Goal: Register for event/course

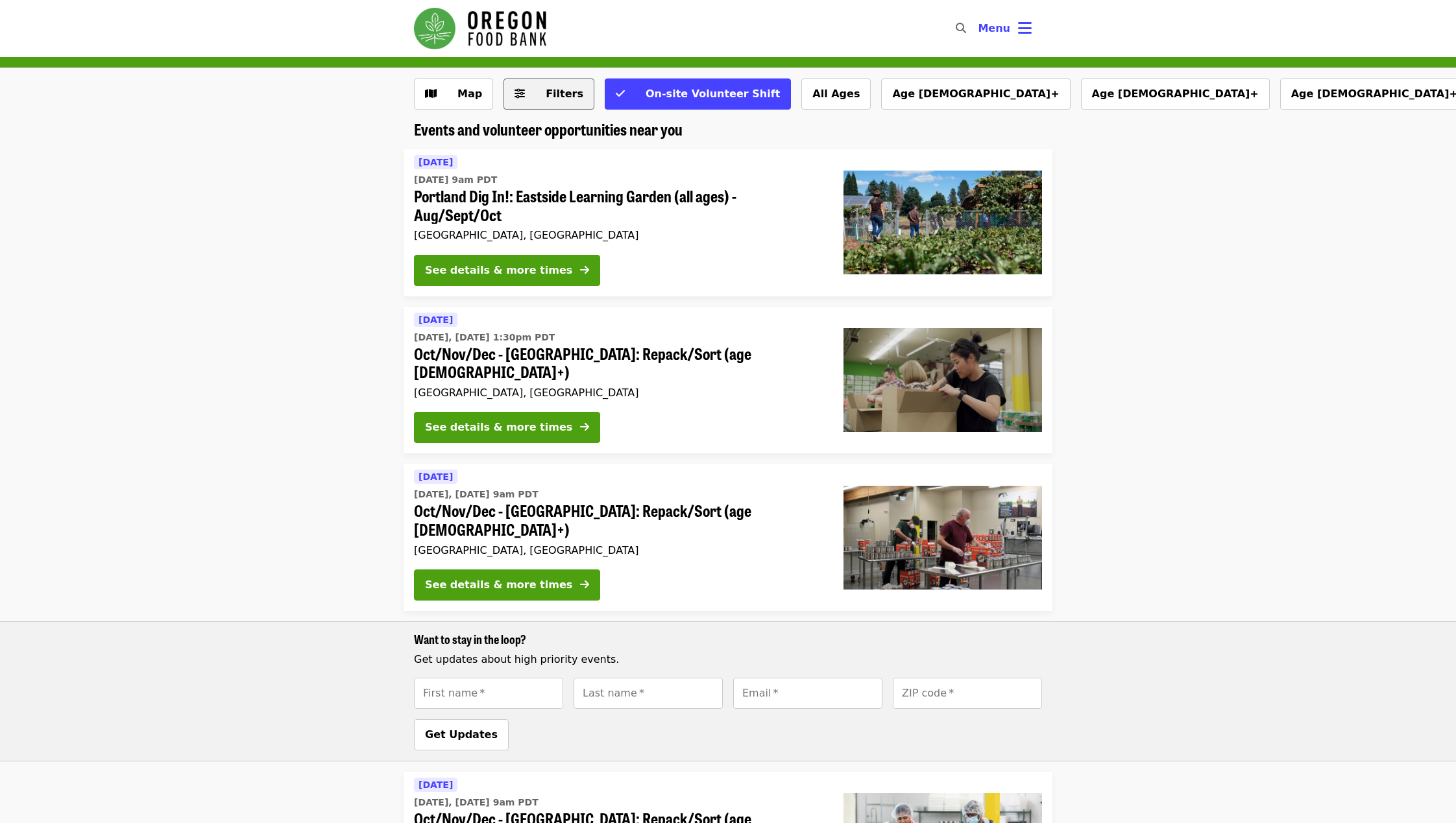
click at [514, 107] on button "Filters" at bounding box center [549, 94] width 91 height 31
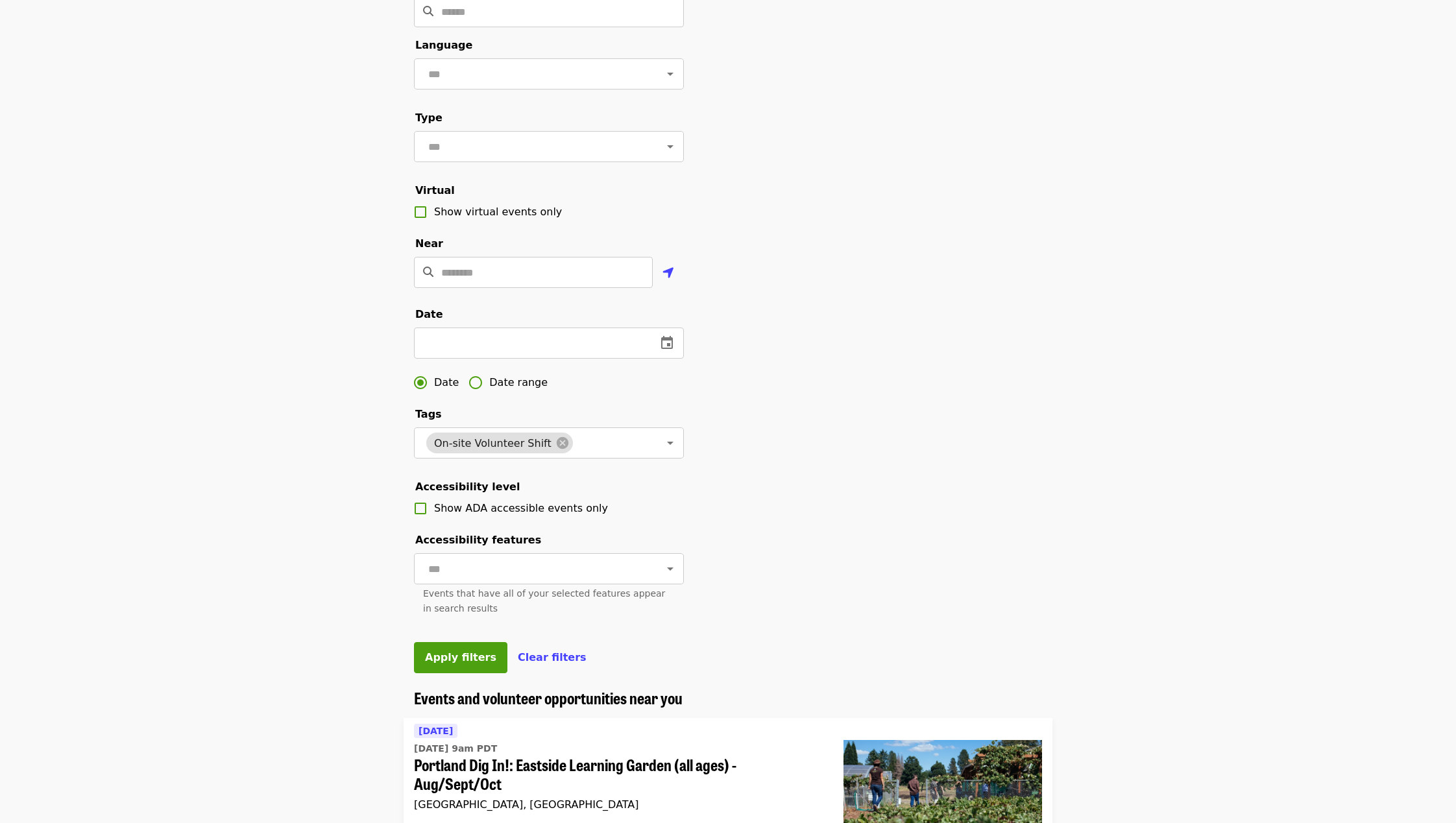
scroll to position [115, 0]
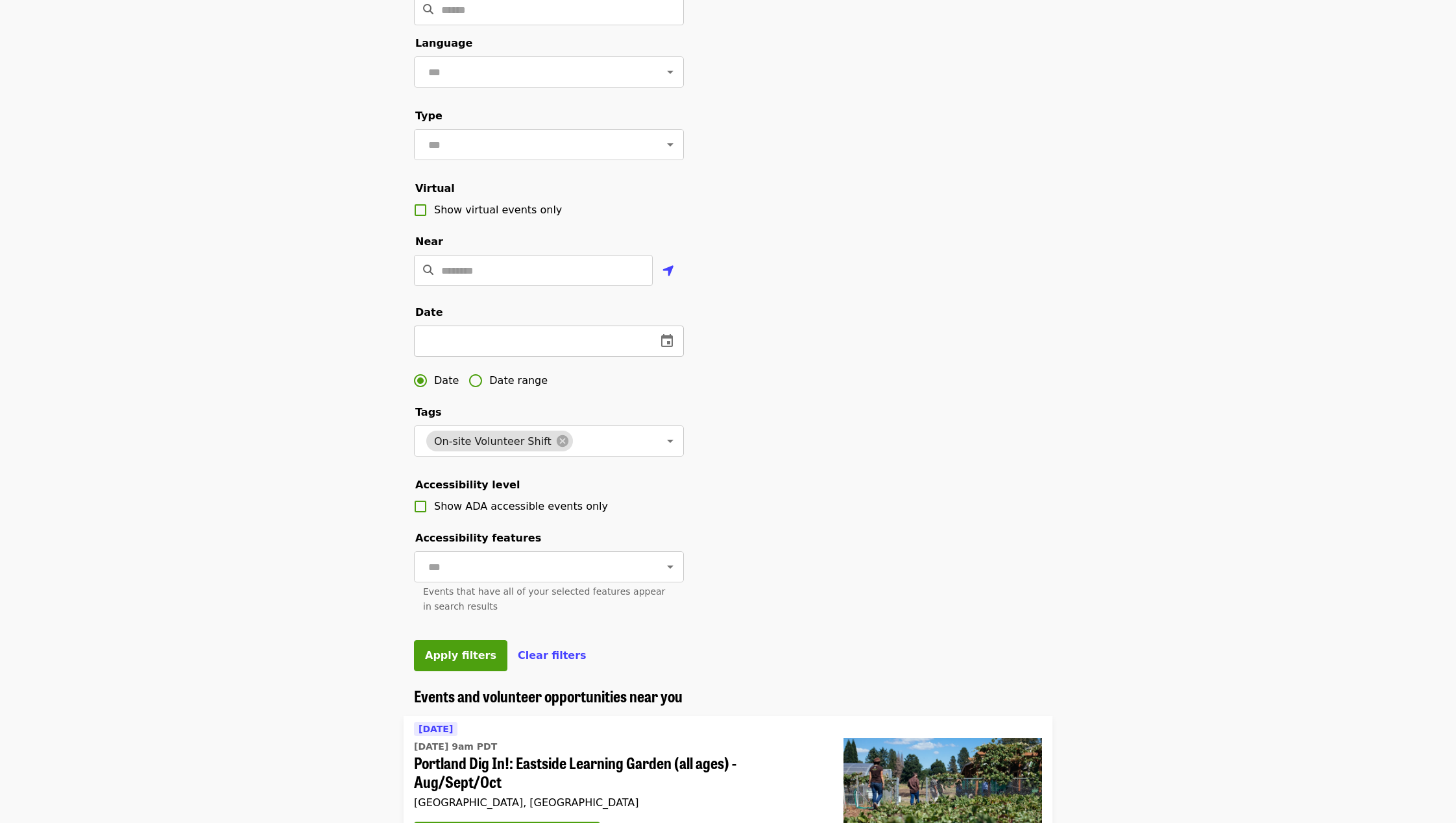
click at [476, 349] on input "text" at bounding box center [529, 341] width 232 height 31
click at [681, 353] on div "​" at bounding box center [549, 341] width 270 height 31
click at [672, 343] on icon "change date" at bounding box center [666, 340] width 12 height 13
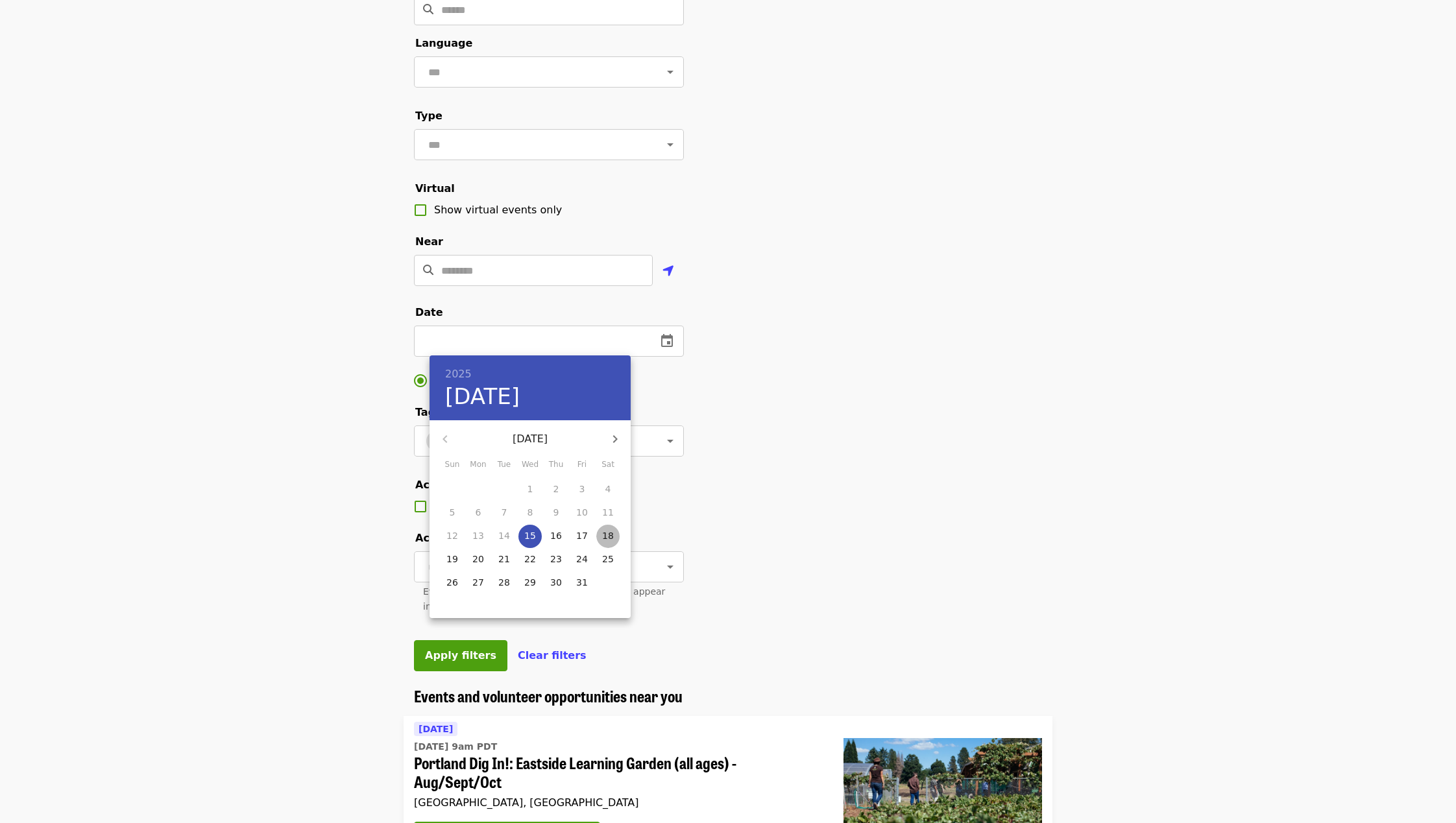
click at [606, 539] on p "18" at bounding box center [608, 535] width 12 height 13
type input "**********"
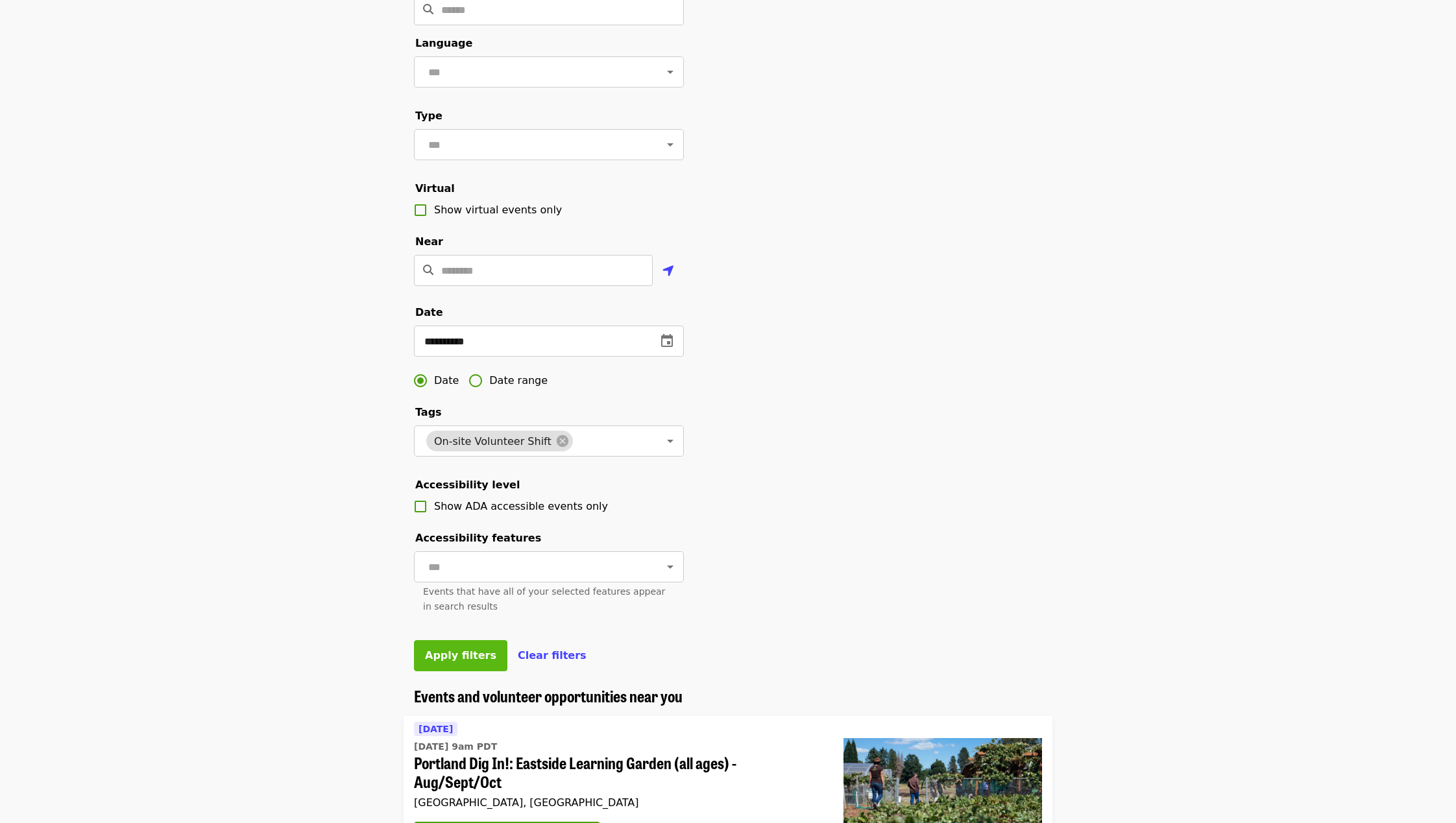
click at [463, 651] on span "Apply filters" at bounding box center [461, 655] width 72 height 12
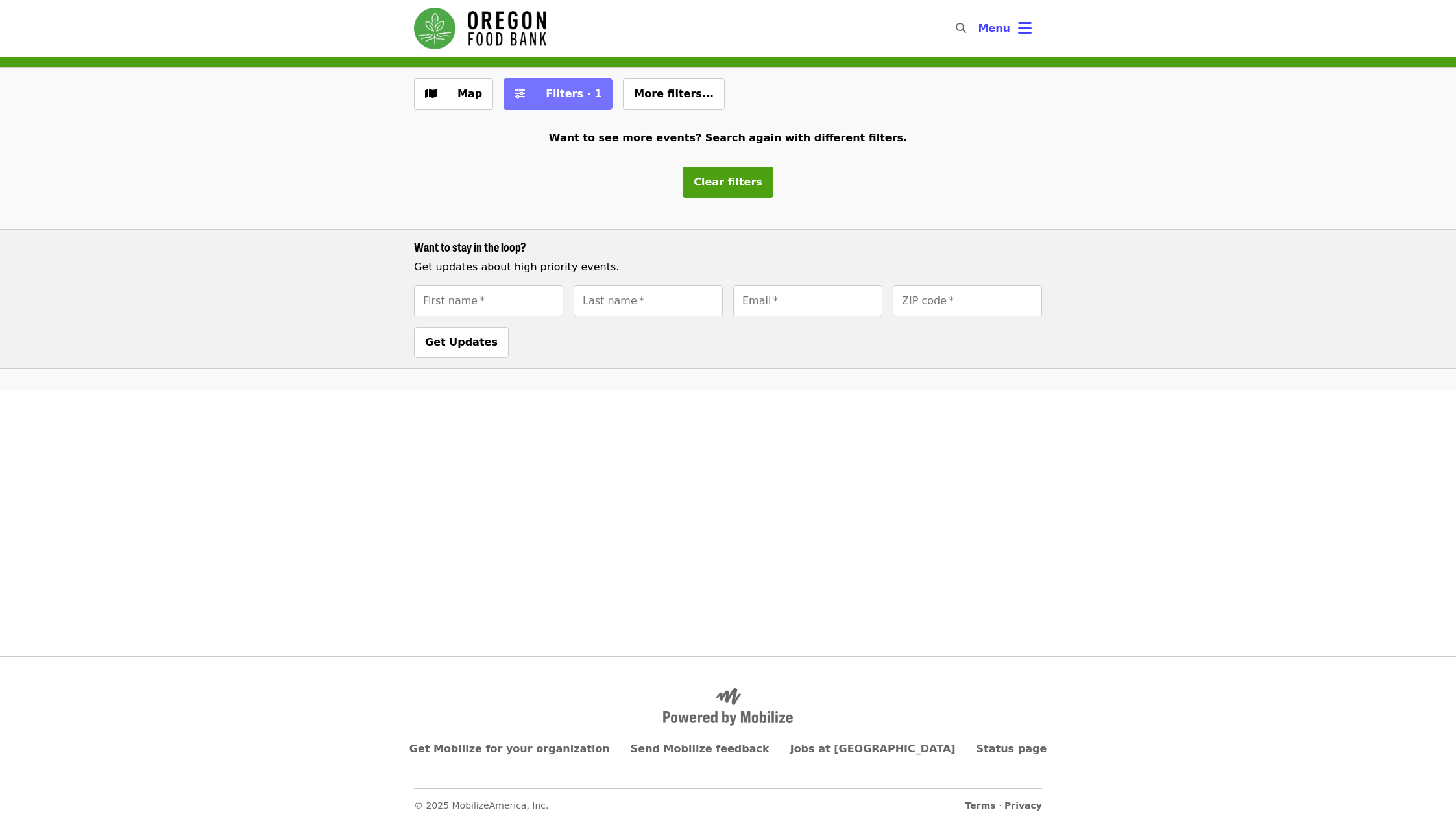
click at [569, 88] on span "Filters · 1" at bounding box center [573, 94] width 56 height 12
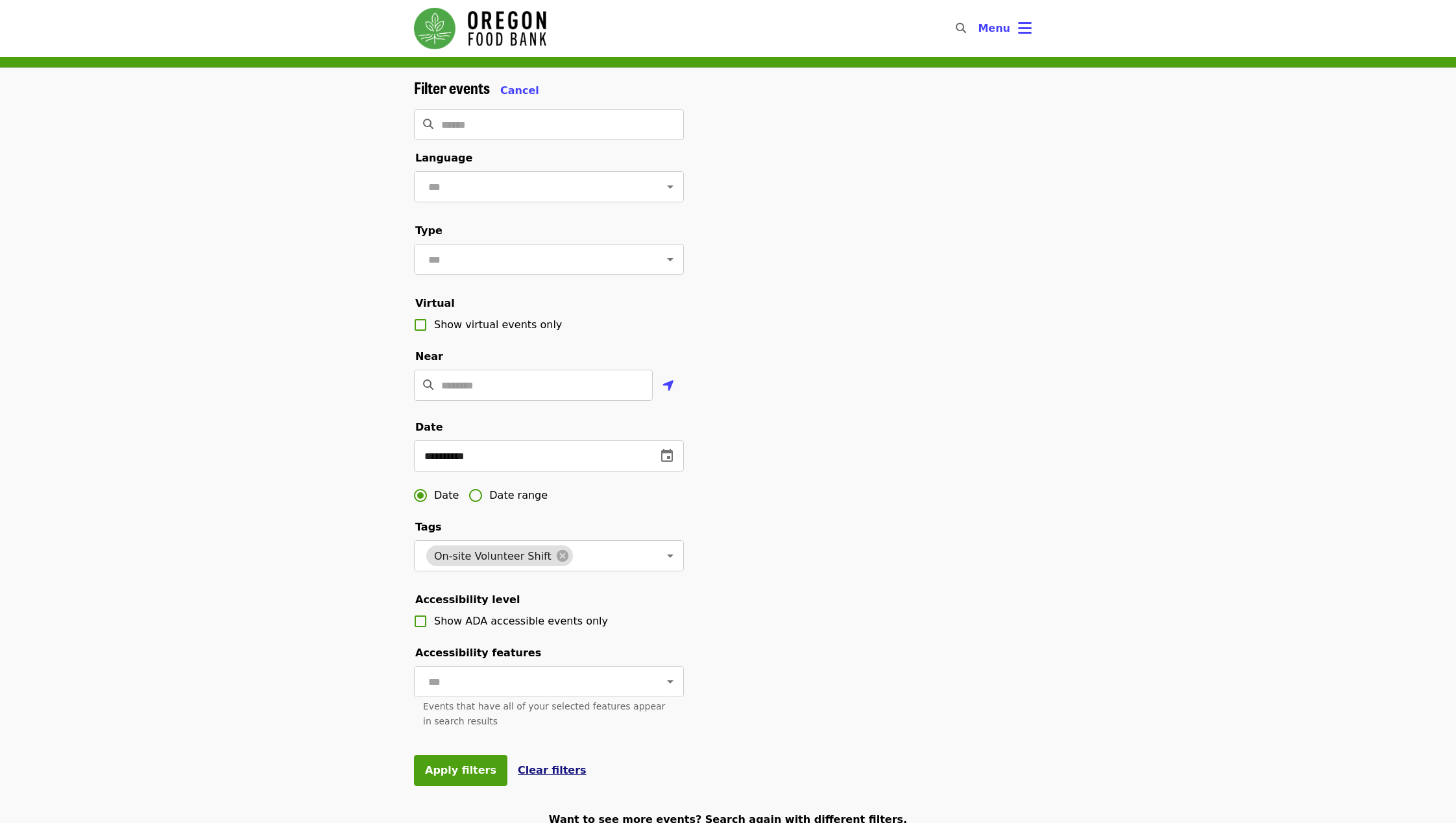
click at [540, 765] on span "Clear filters" at bounding box center [552, 770] width 69 height 12
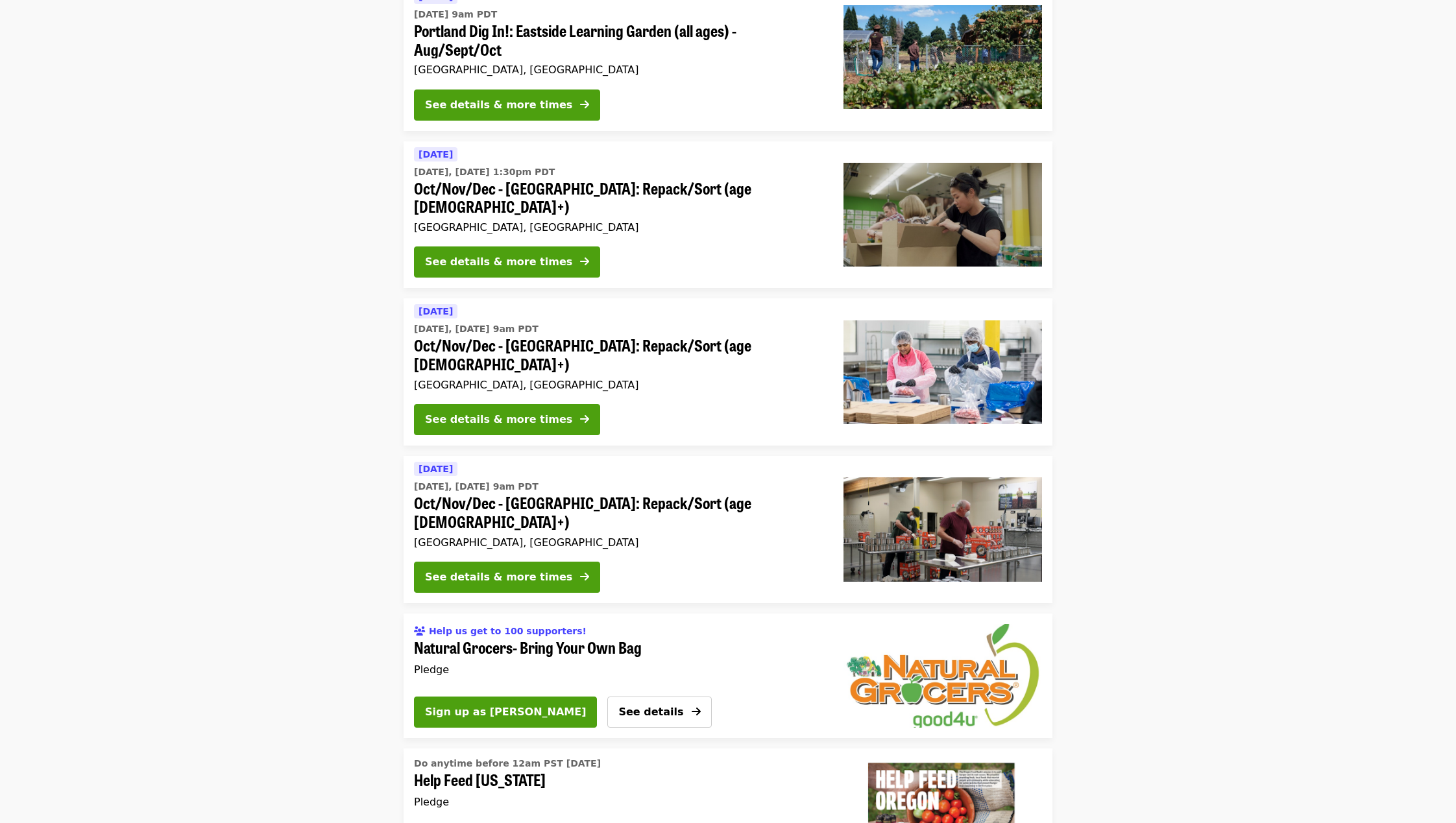
scroll to position [167, 0]
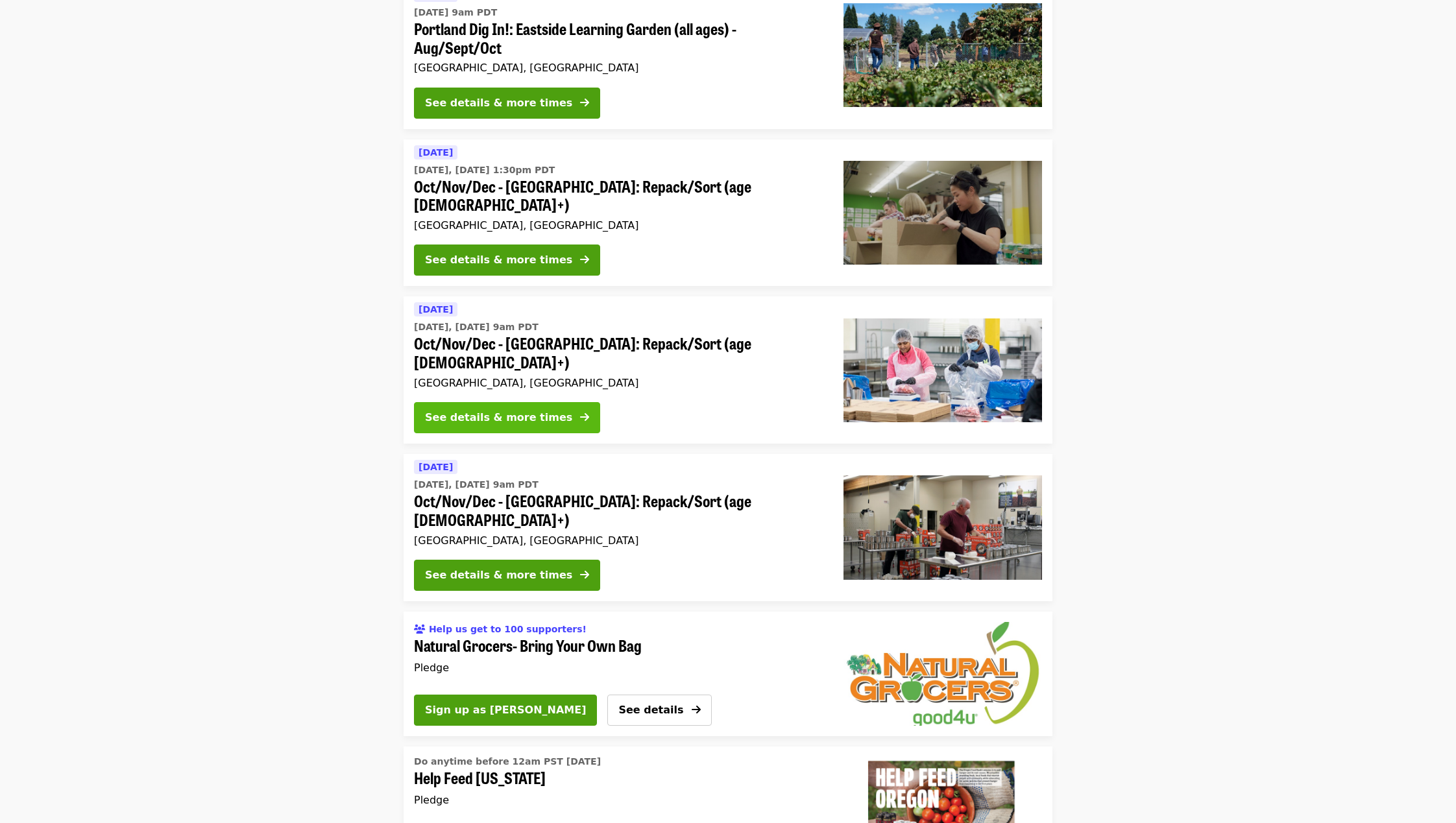
click at [520, 410] on div "See details & more times" at bounding box center [498, 418] width 147 height 16
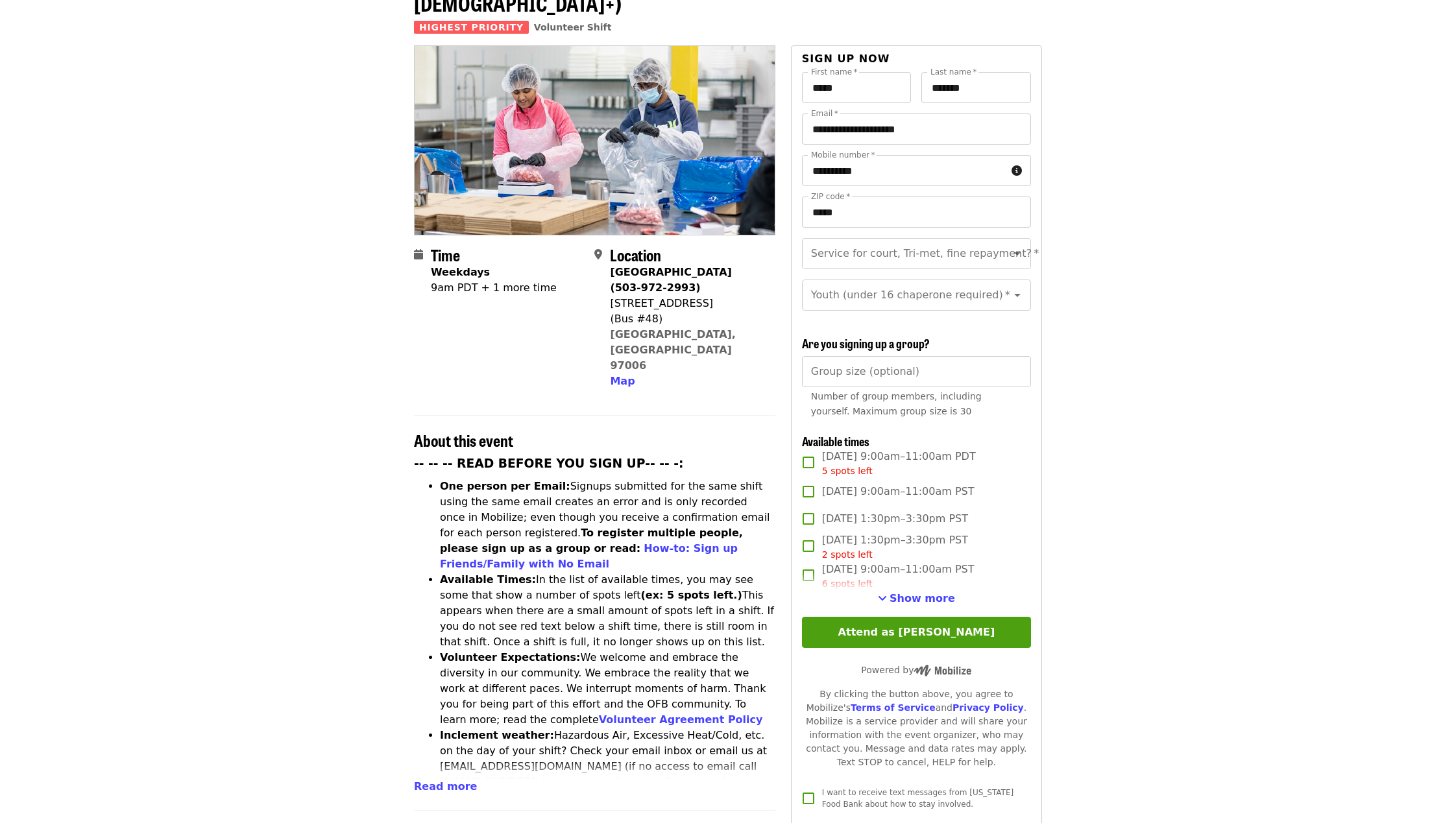
scroll to position [102, 0]
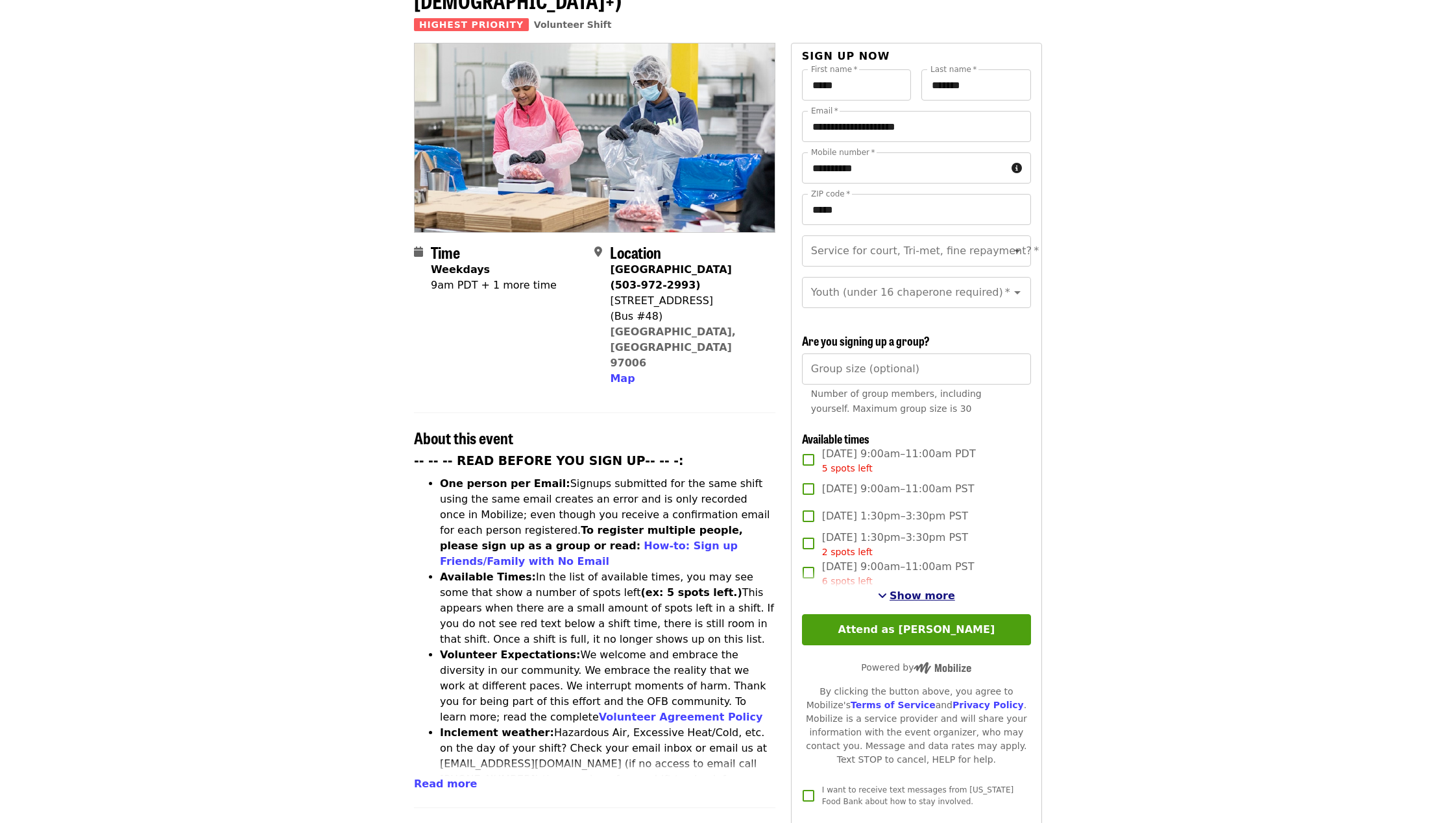
click at [909, 590] on span "Show more" at bounding box center [922, 596] width 65 height 12
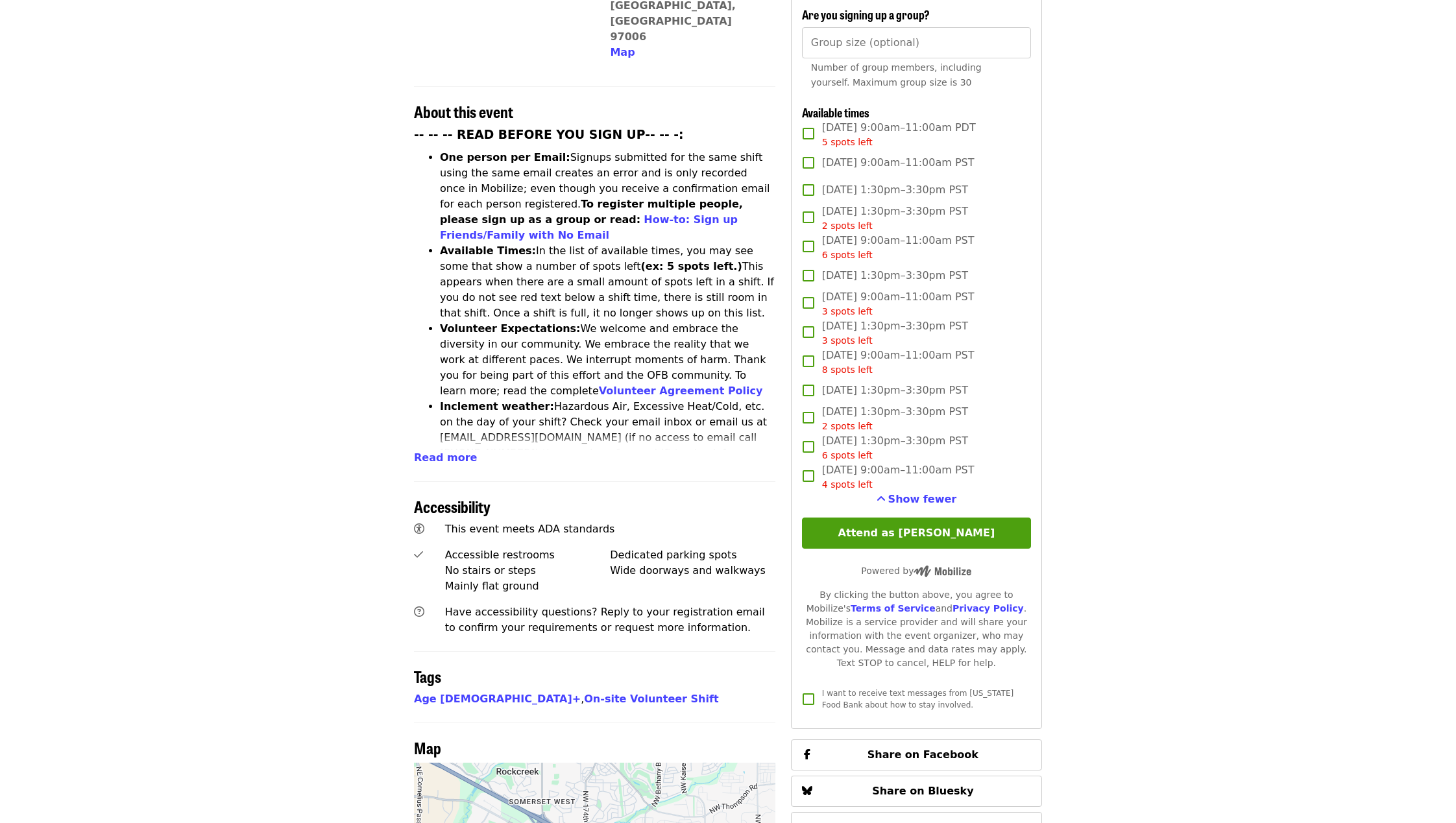
scroll to position [0, 0]
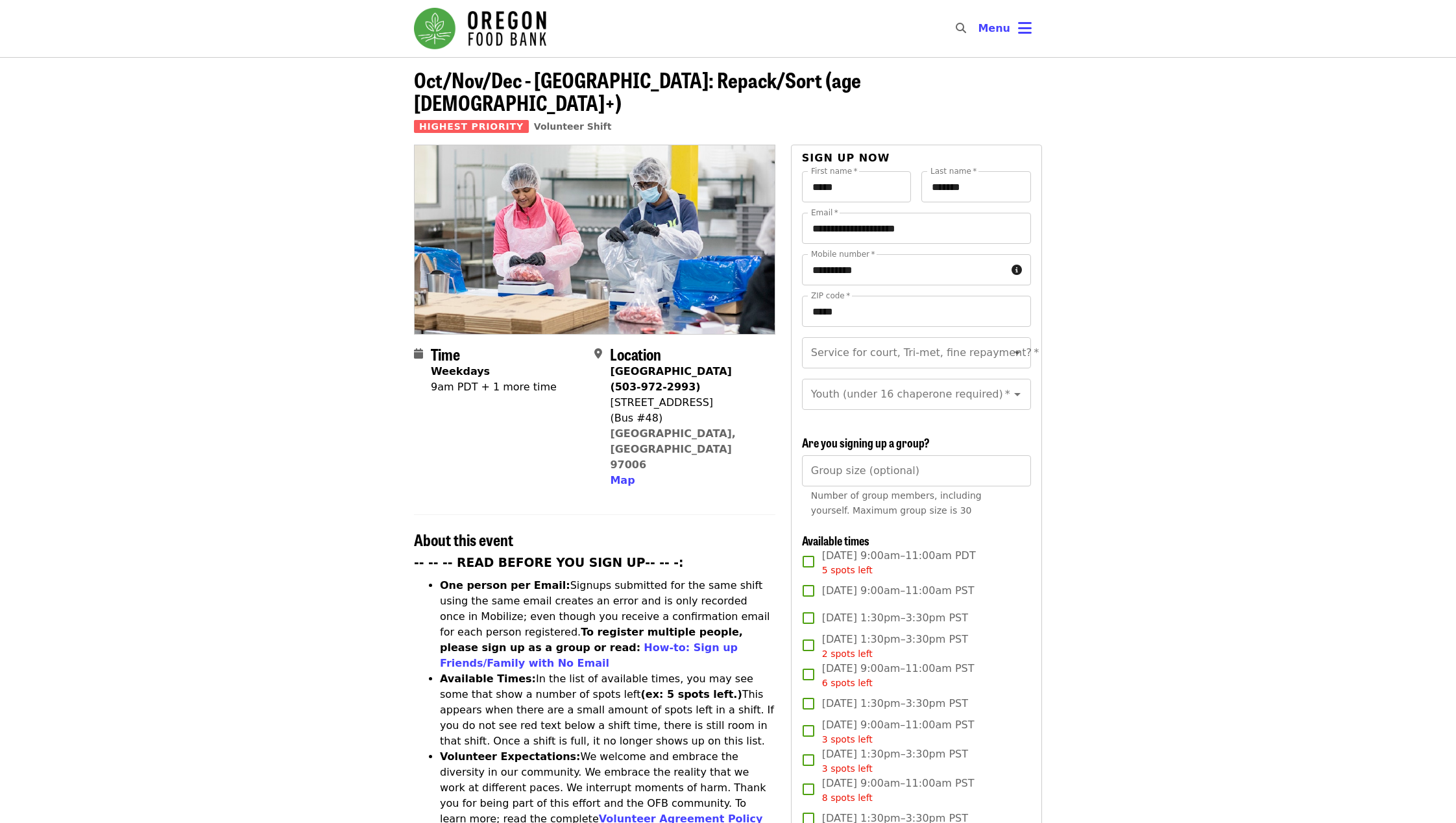
scroll to position [167, 0]
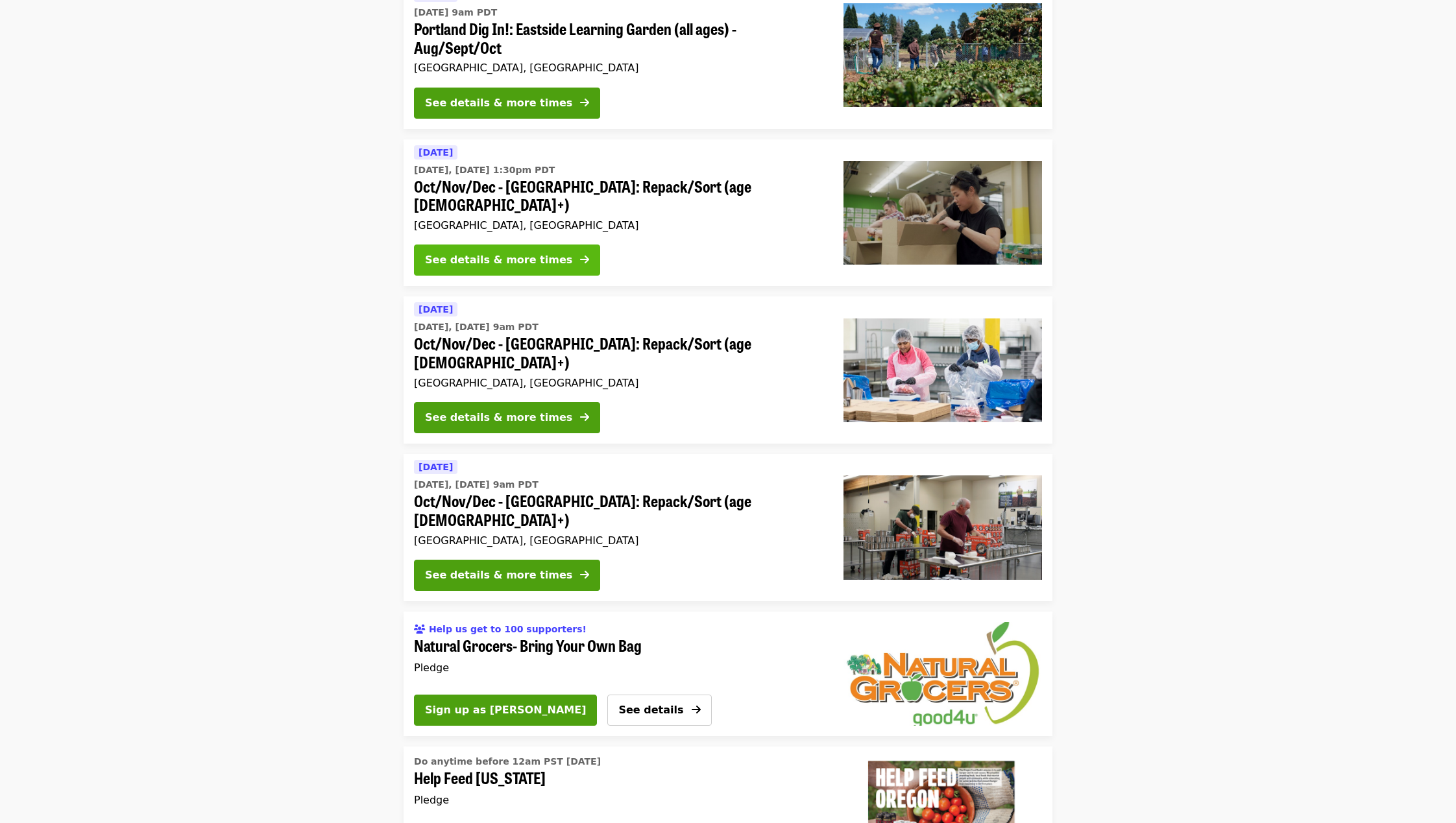
click at [520, 253] on div "See details & more times" at bounding box center [498, 260] width 147 height 16
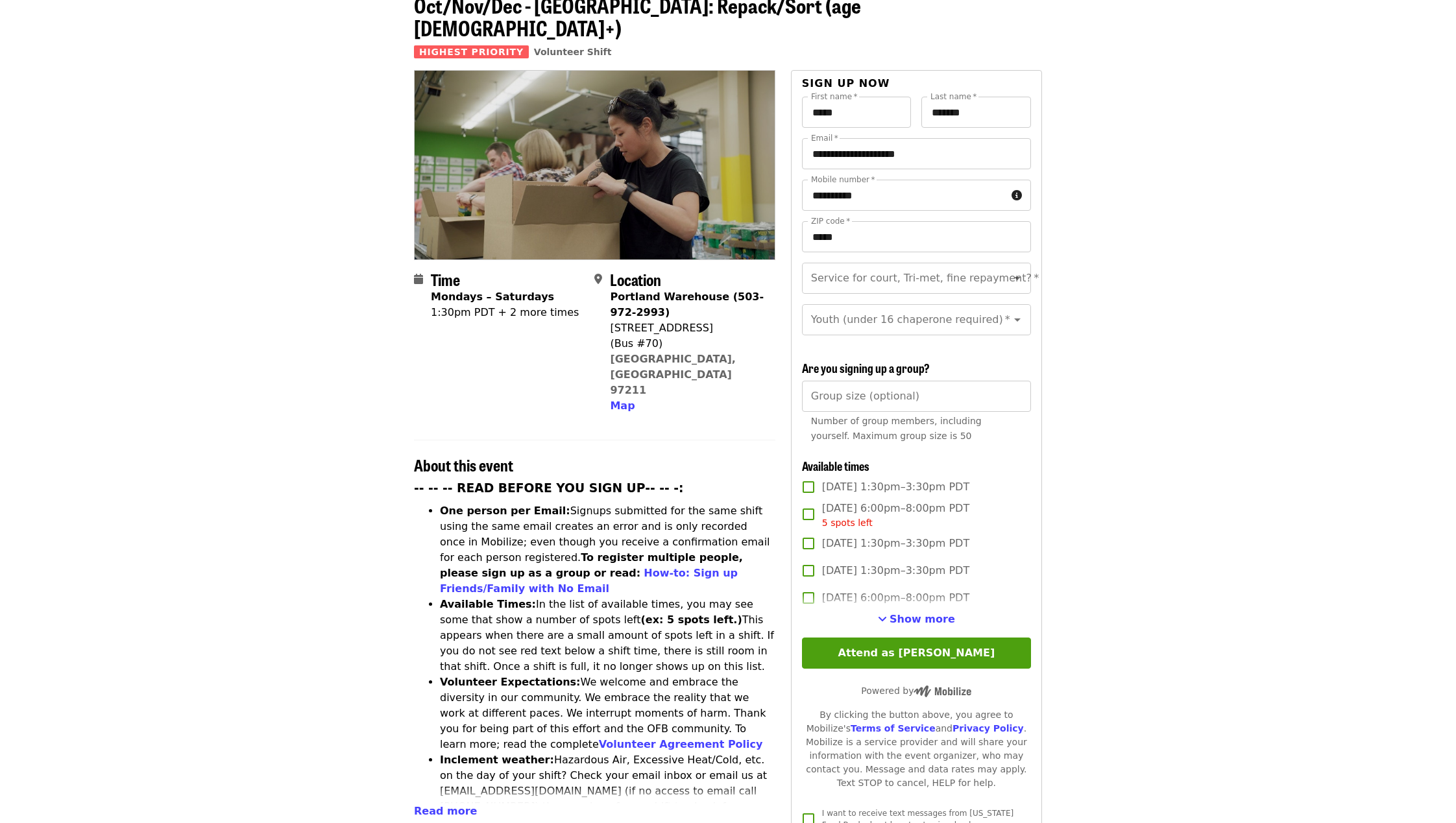
scroll to position [76, 0]
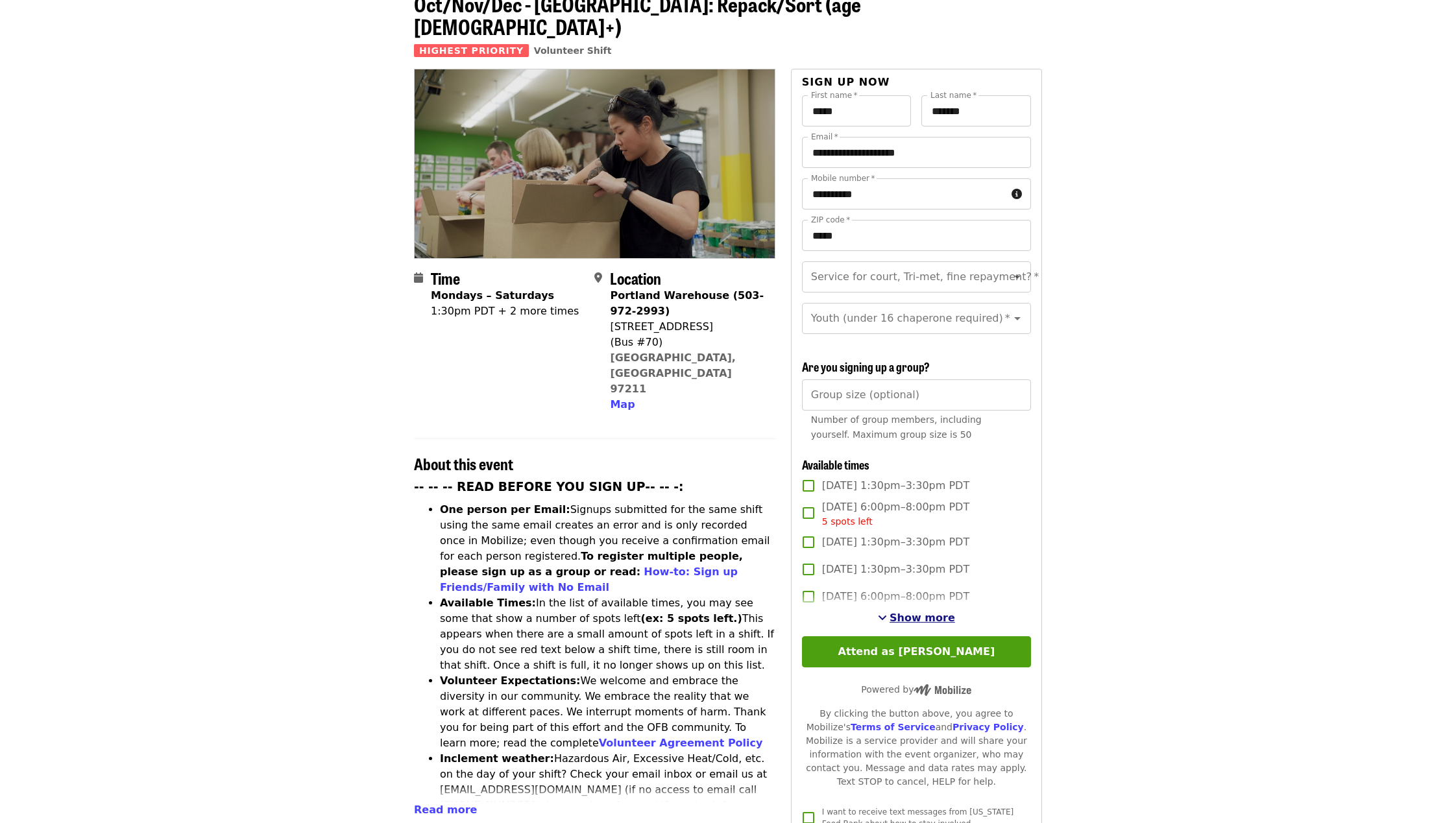
click at [906, 612] on span "Show more" at bounding box center [922, 618] width 65 height 12
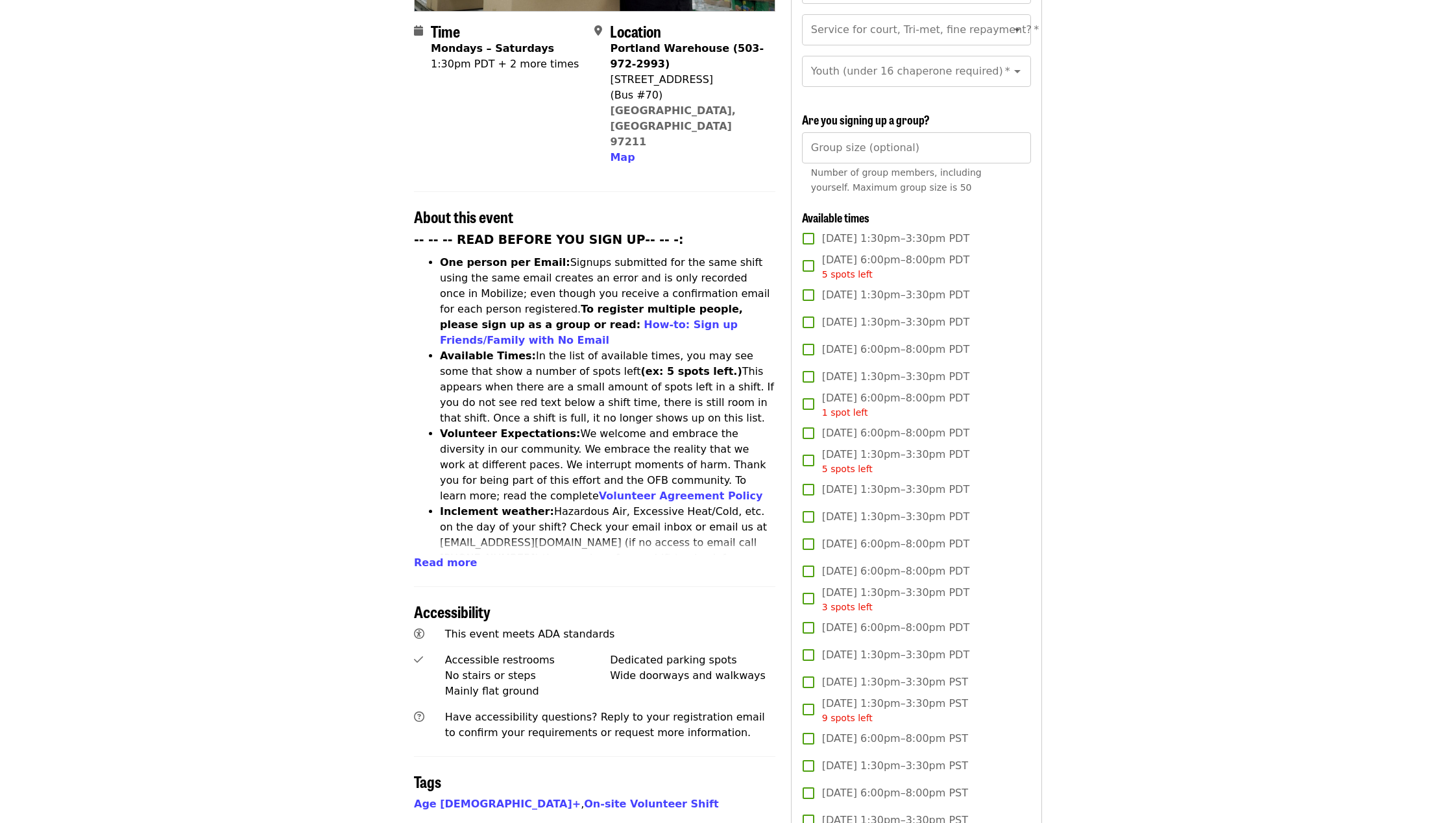
scroll to position [299, 0]
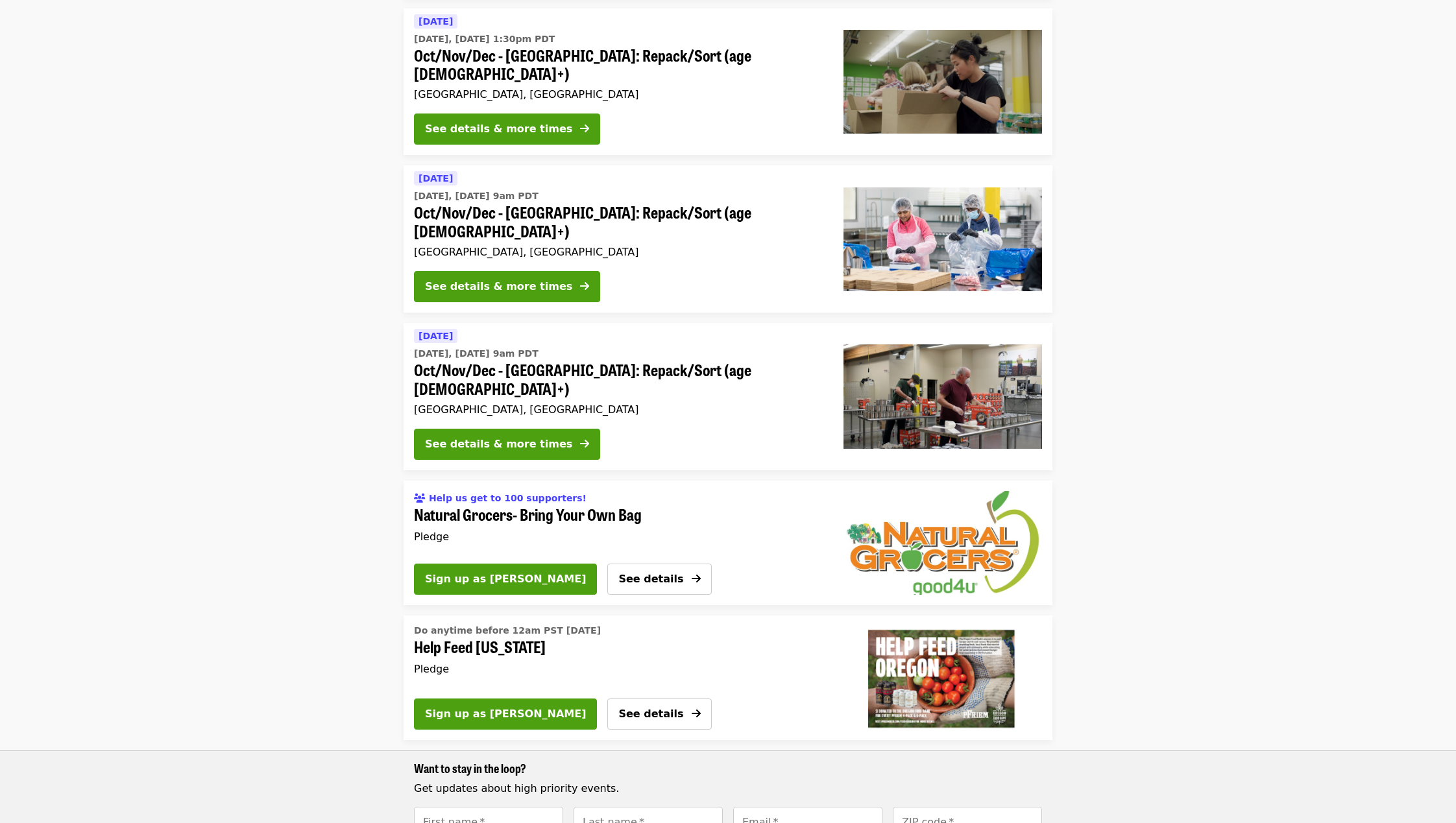
scroll to position [167, 0]
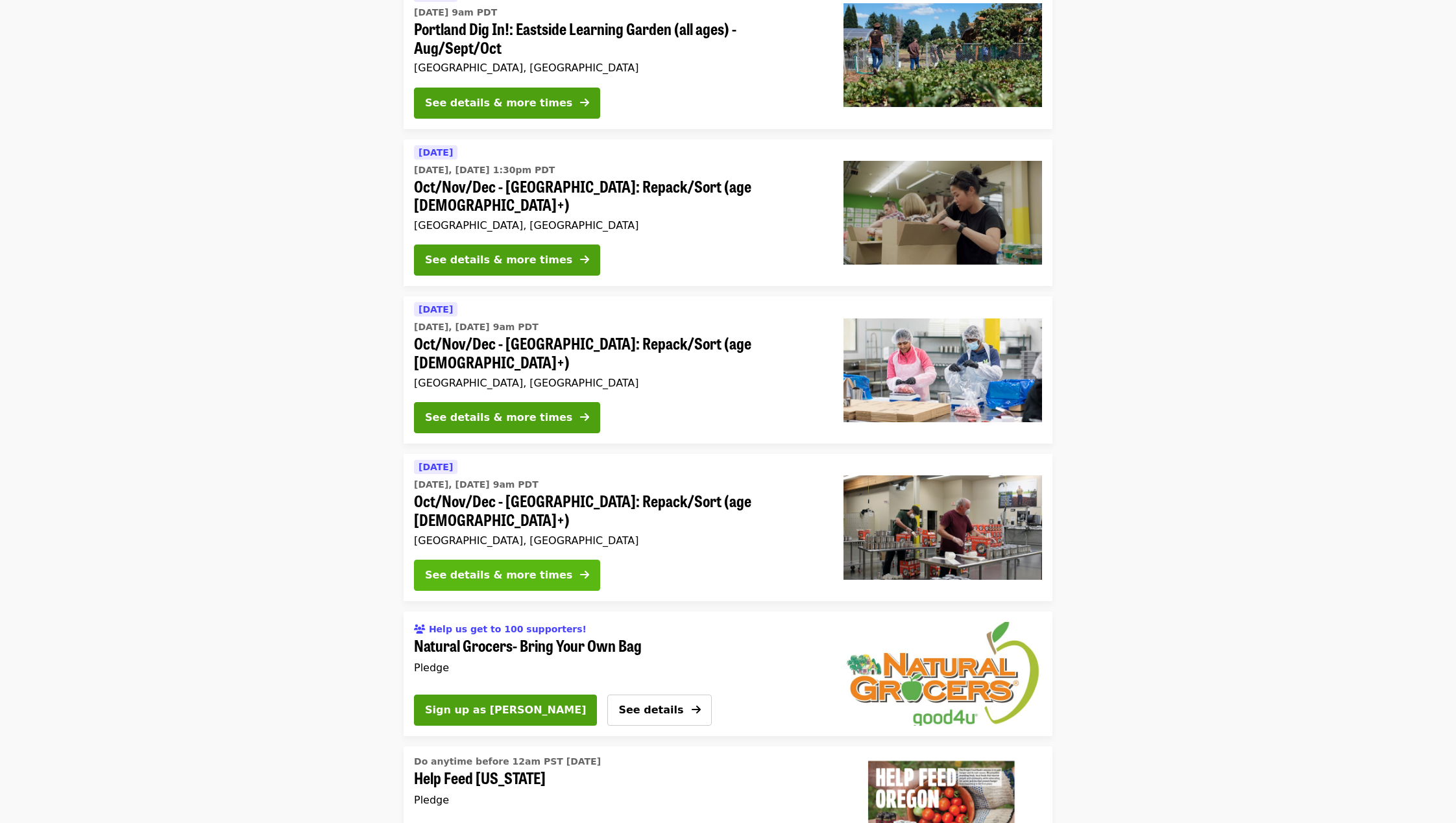
click at [467, 568] on div "See details & more times" at bounding box center [498, 575] width 147 height 16
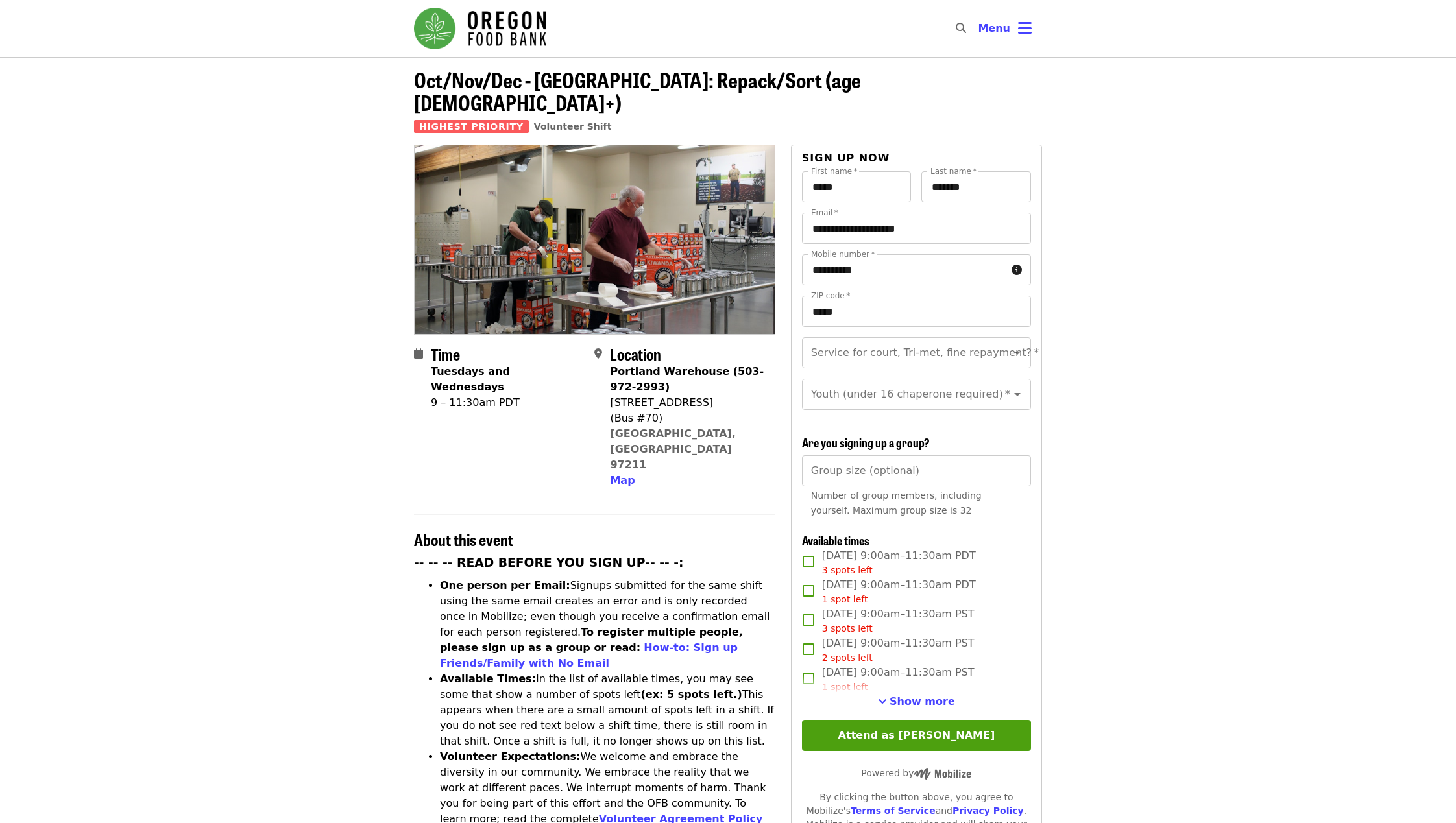
click at [880, 694] on div "Show more" at bounding box center [916, 701] width 229 height 16
click at [912, 695] on span "Show more" at bounding box center [922, 701] width 65 height 12
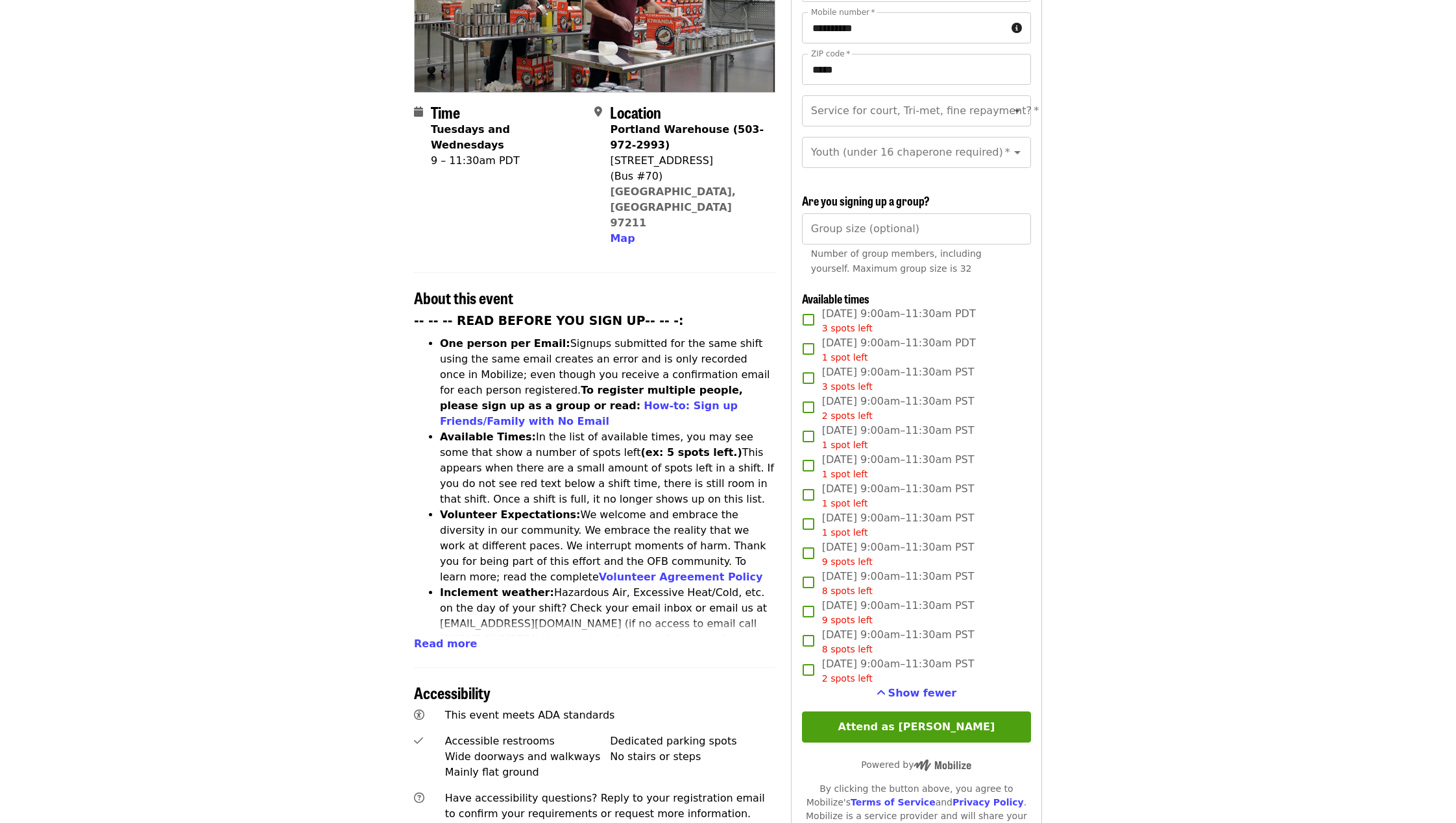
scroll to position [255, 0]
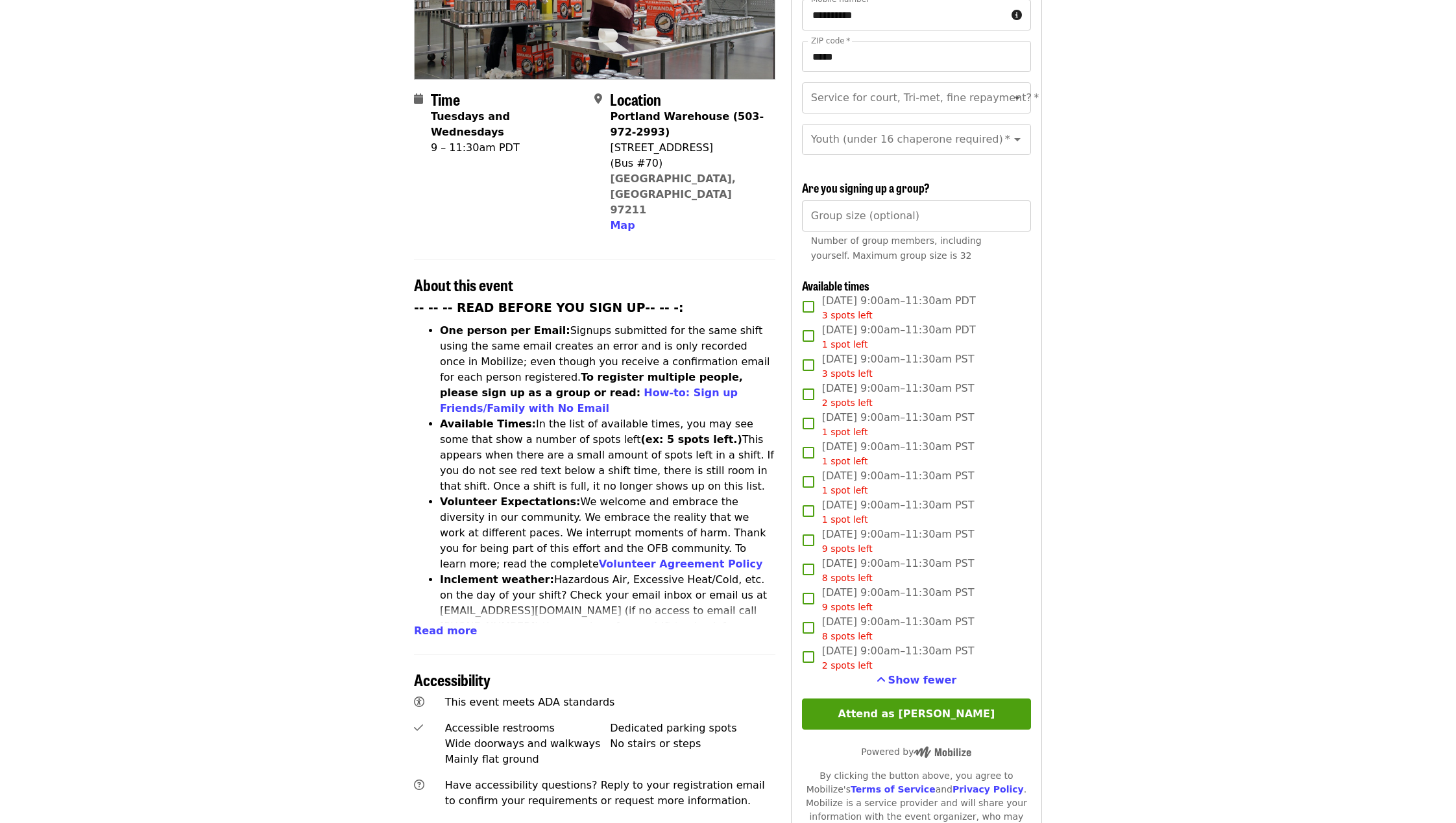
scroll to position [167, 0]
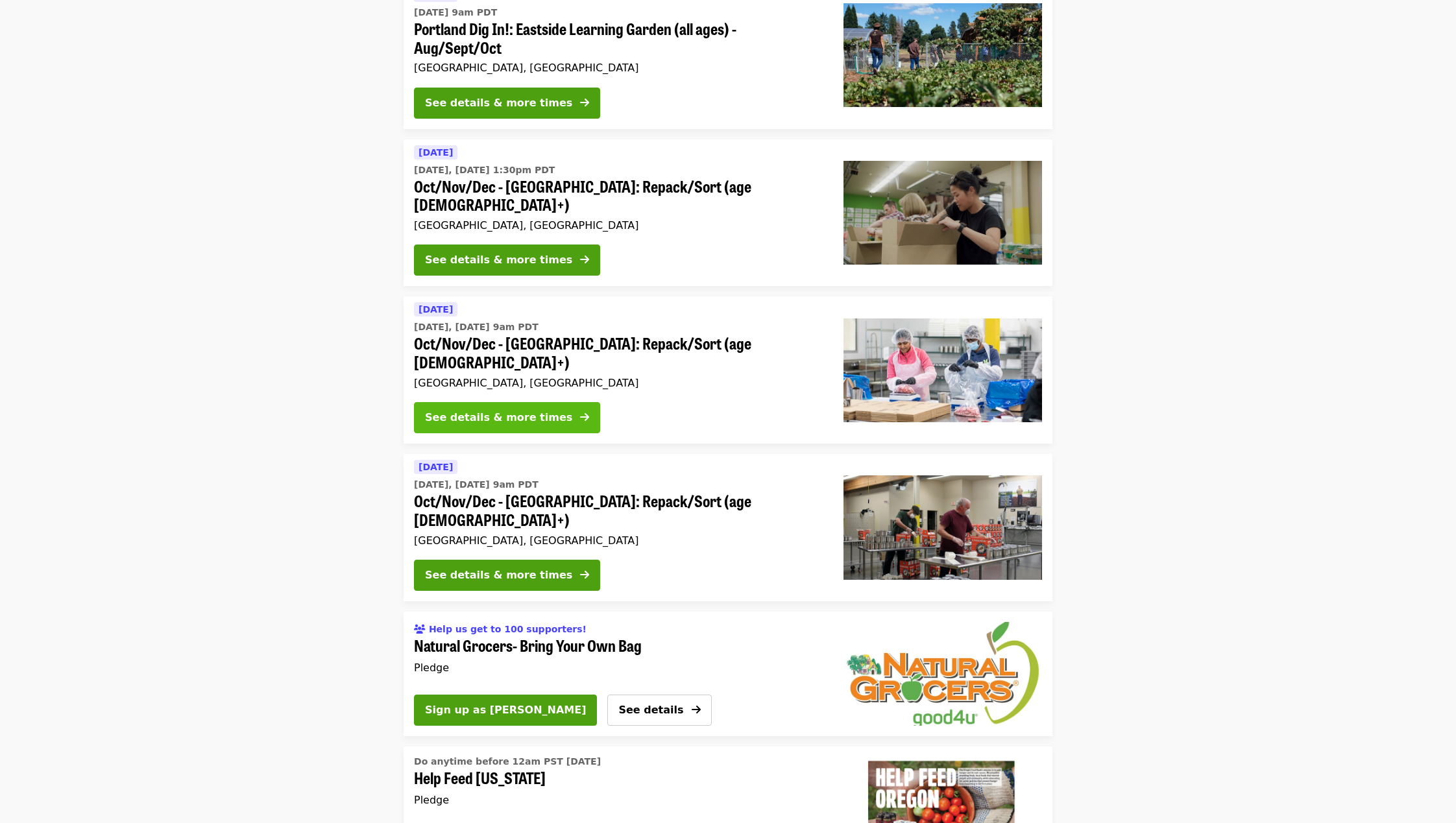
click at [535, 410] on div "See details & more times" at bounding box center [498, 418] width 147 height 16
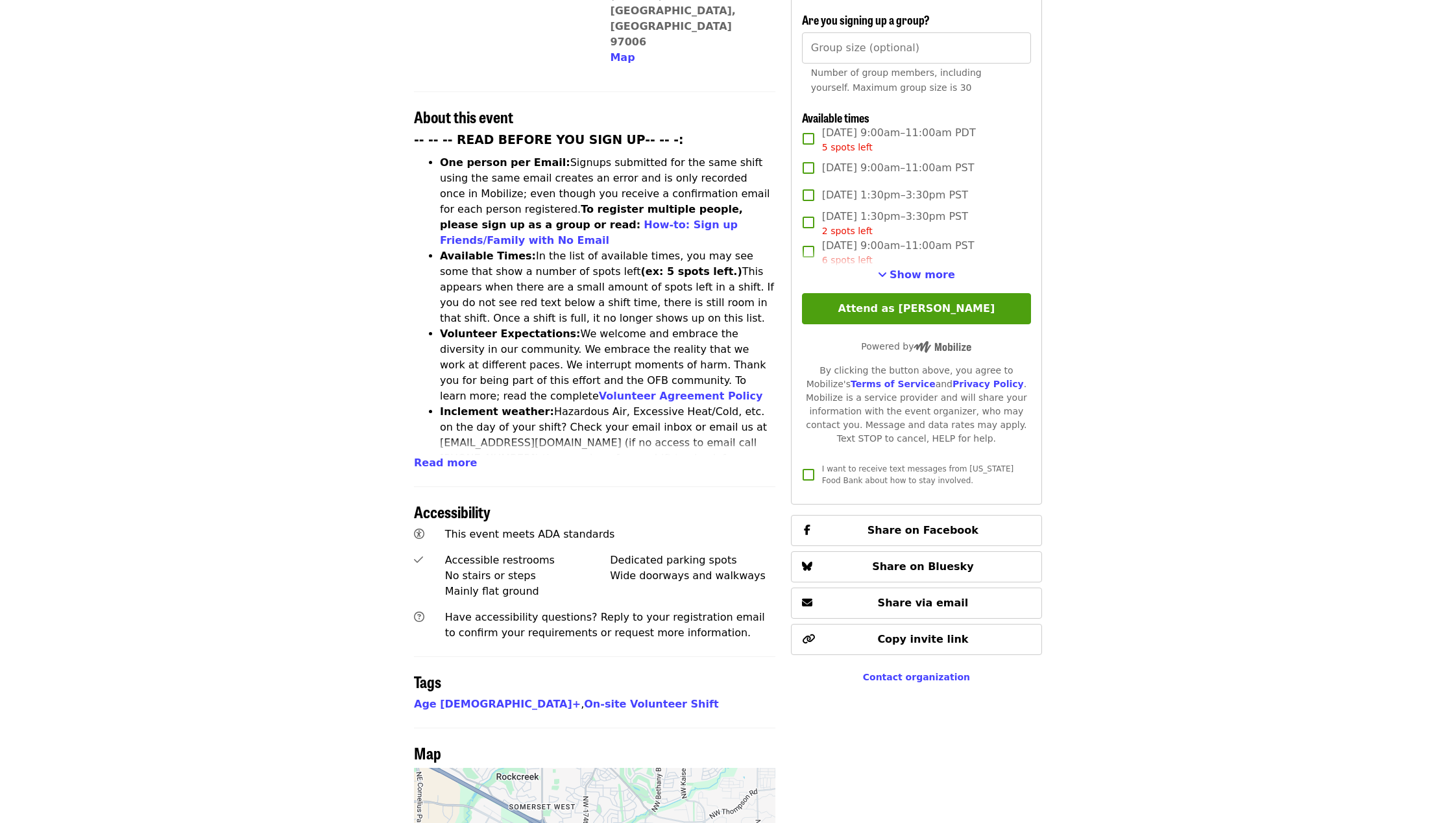
scroll to position [425, 0]
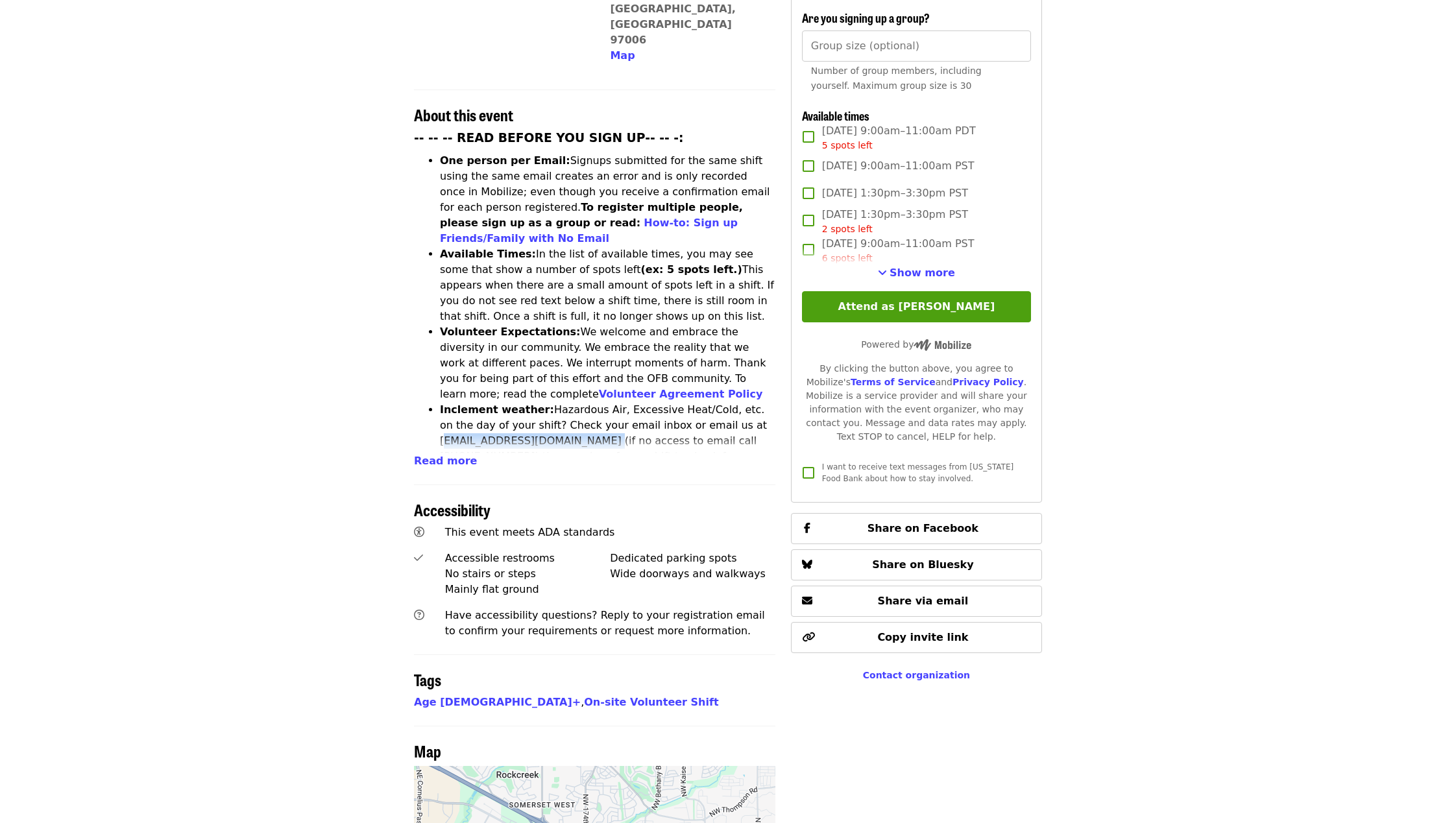
drag, startPoint x: 588, startPoint y: 375, endPoint x: 432, endPoint y: 372, distance: 156.0
click at [432, 372] on ul "One person per Email: Signups submitted for the same shift using the same email…" at bounding box center [594, 402] width 361 height 498
copy li "[EMAIL_ADDRESS][DOMAIN_NAME]"
